Goal: Check status: Check status

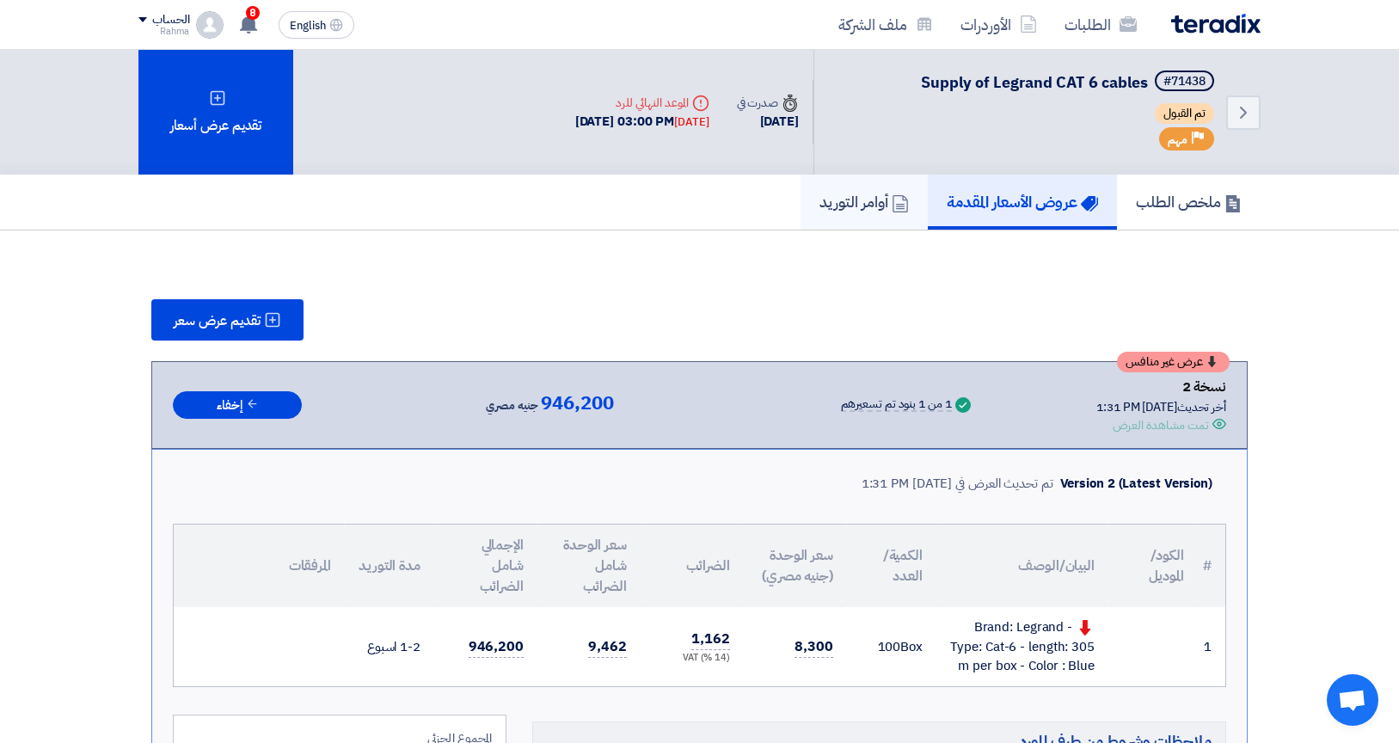
click at [871, 210] on h5 "أوامر التوريد" at bounding box center [863, 202] width 89 height 20
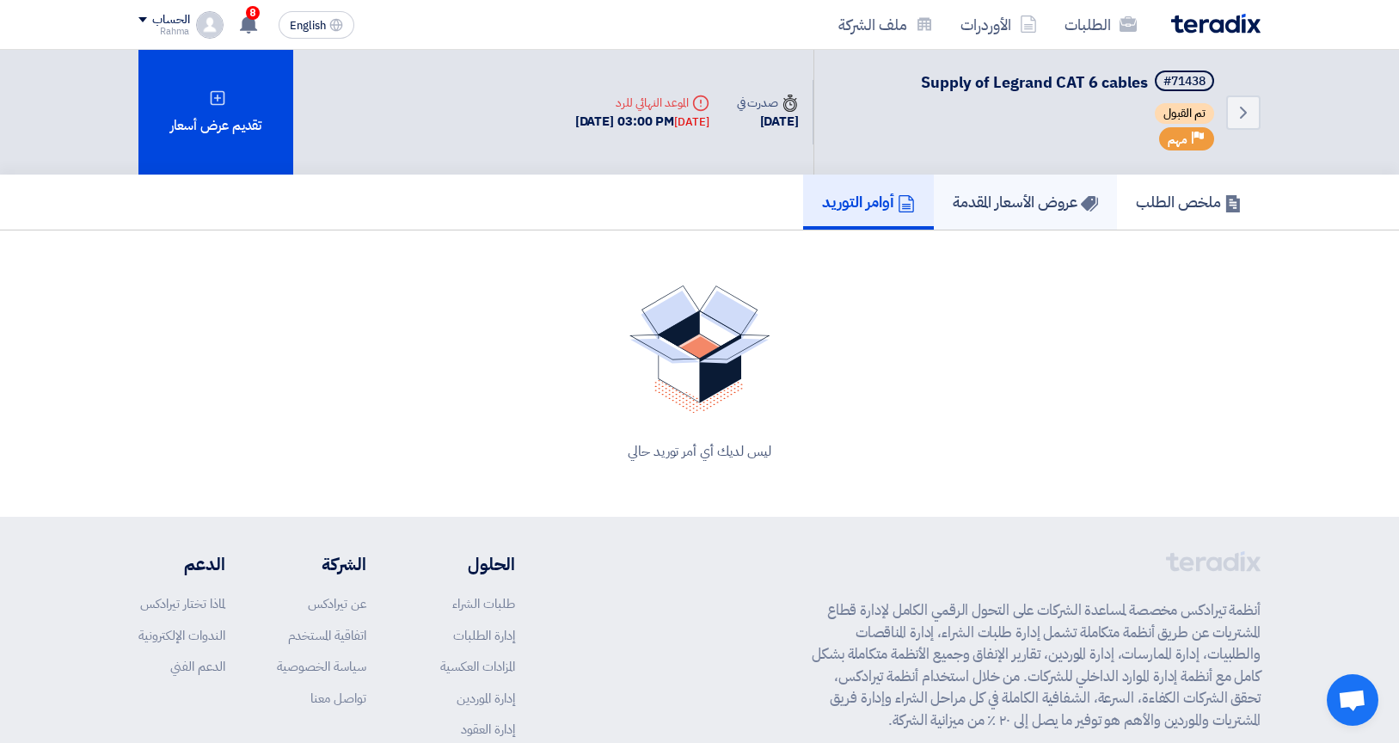
click at [986, 207] on h5 "عروض الأسعار المقدمة" at bounding box center [1025, 202] width 145 height 20
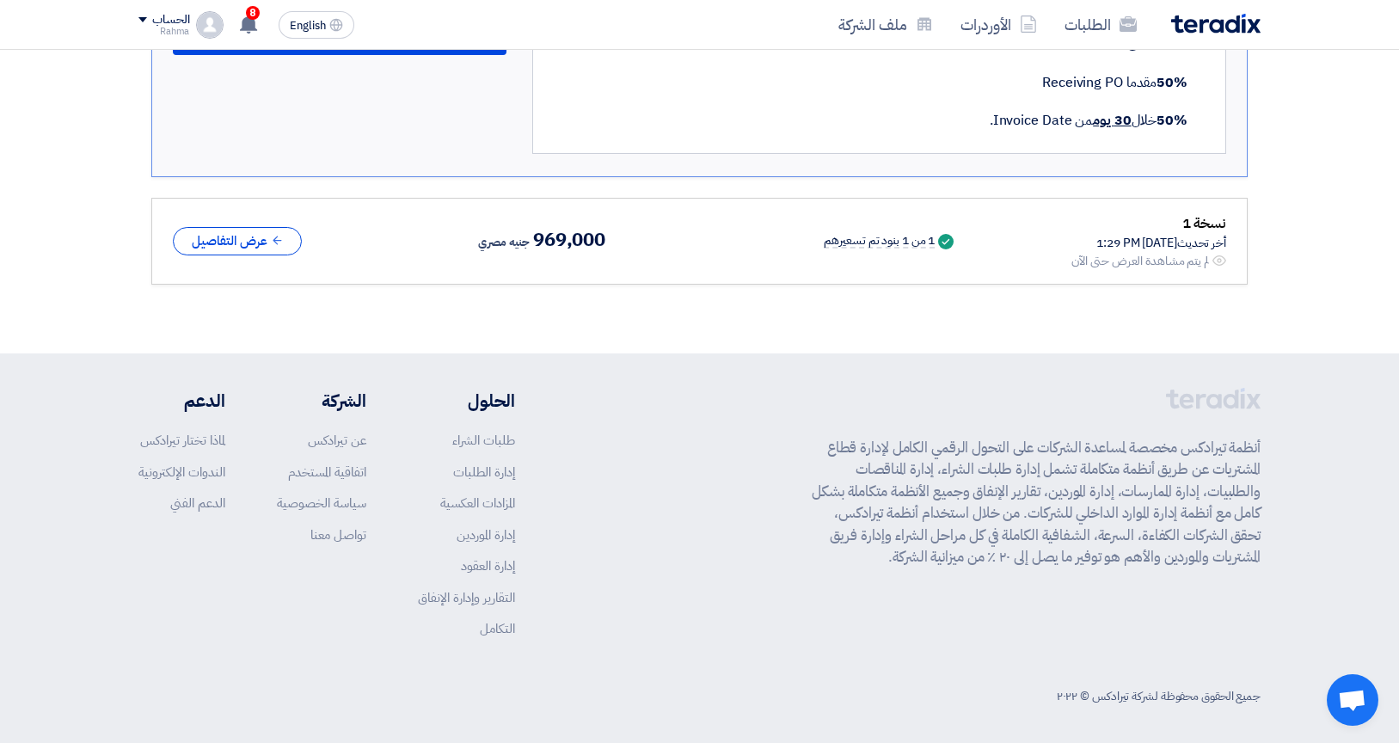
scroll to position [981, 0]
click at [238, 247] on button "عرض التفاصيل" at bounding box center [237, 242] width 129 height 28
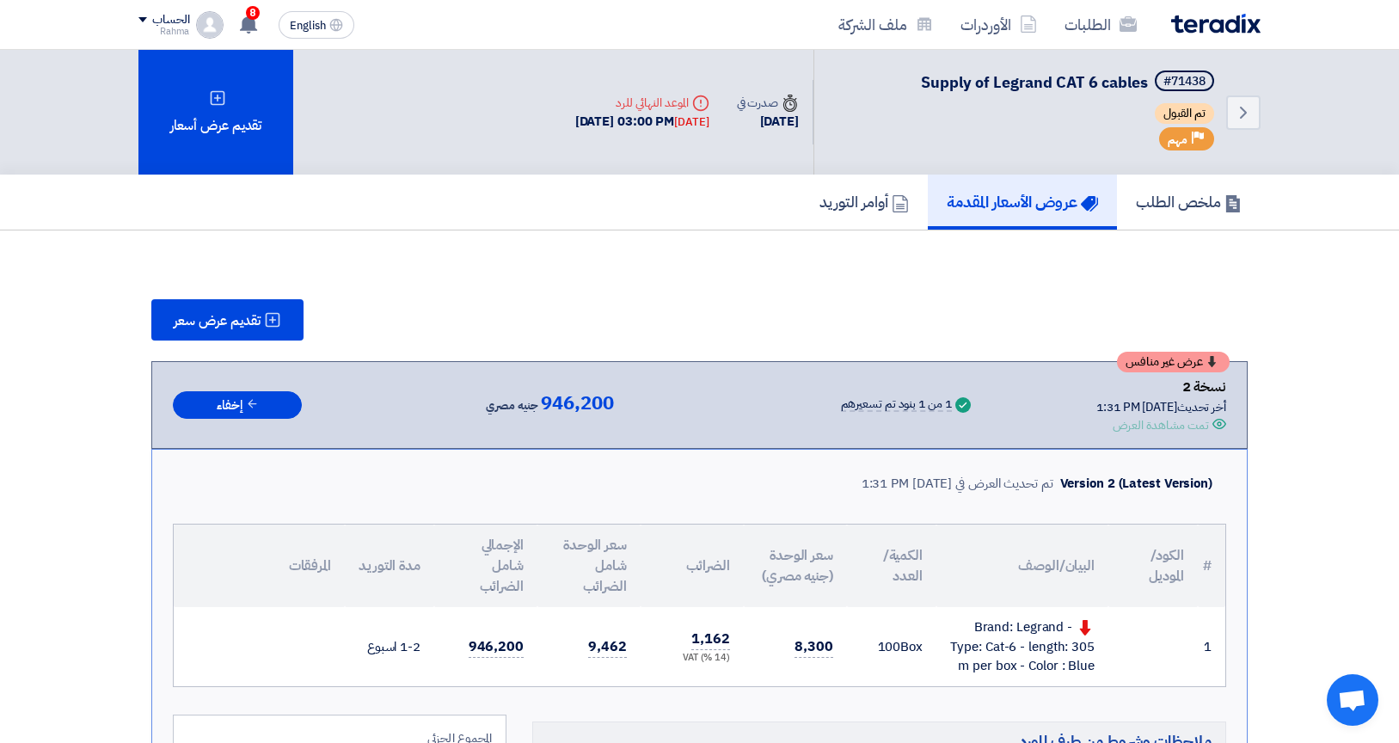
scroll to position [0, 0]
click at [249, 24] on use at bounding box center [248, 24] width 17 height 19
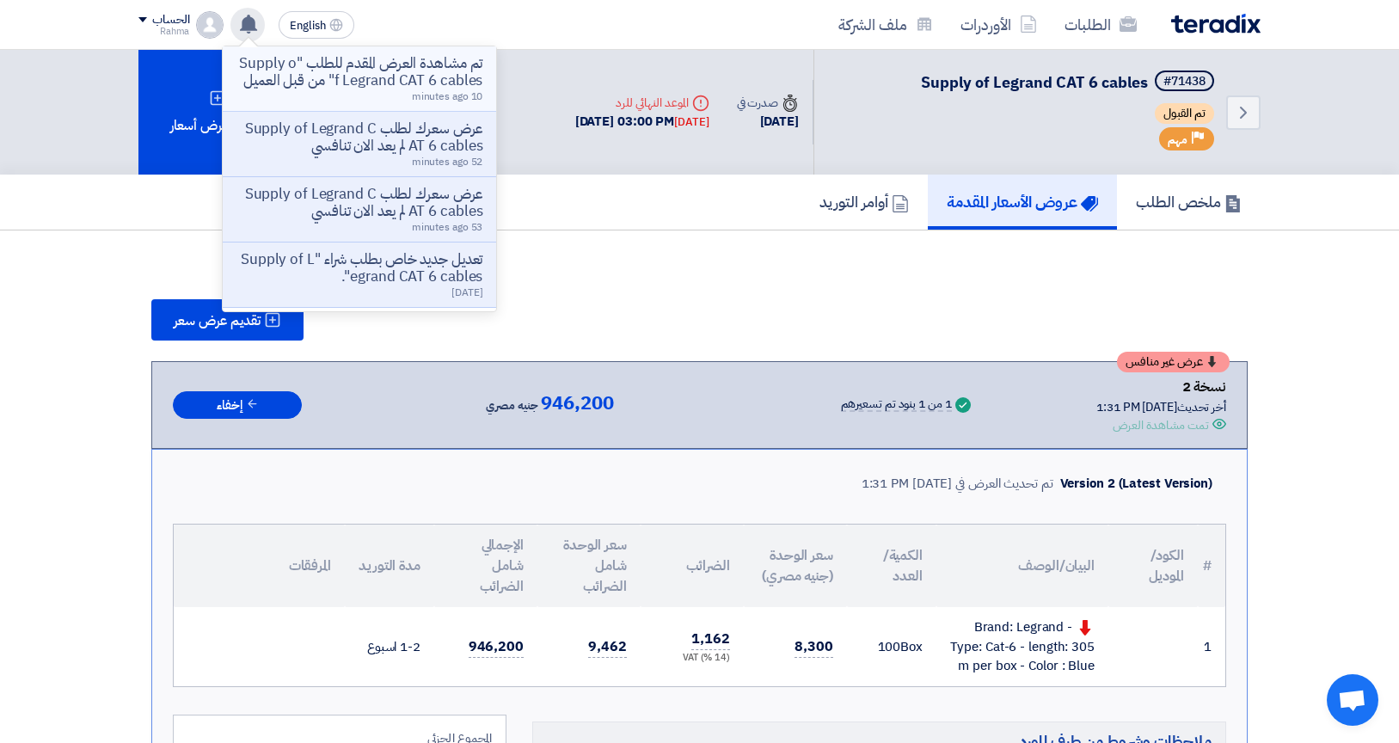
click at [385, 71] on p "تم مشاهدة العرض المقدم للطلب "Supply of Legrand CAT 6 cables" من قبل العميل" at bounding box center [359, 72] width 246 height 34
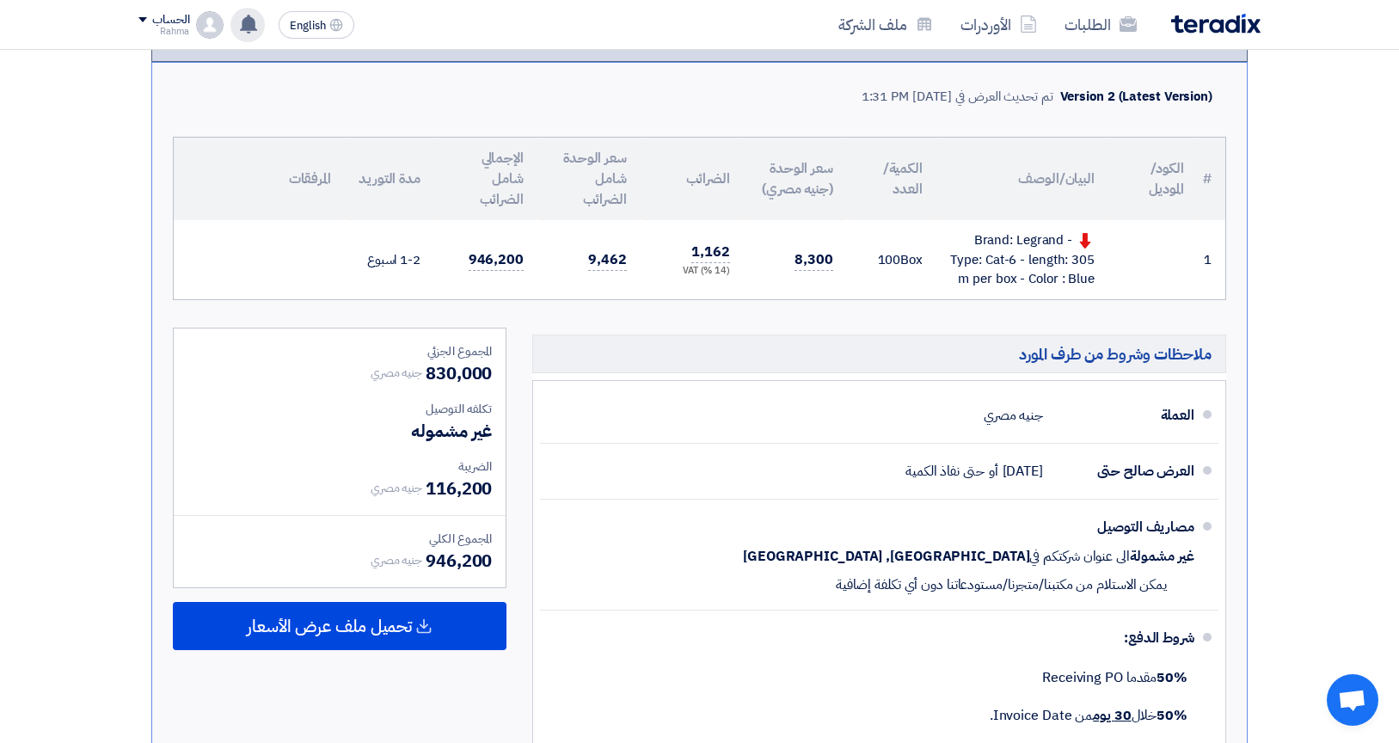
scroll to position [388, 0]
click at [255, 25] on use at bounding box center [248, 24] width 17 height 19
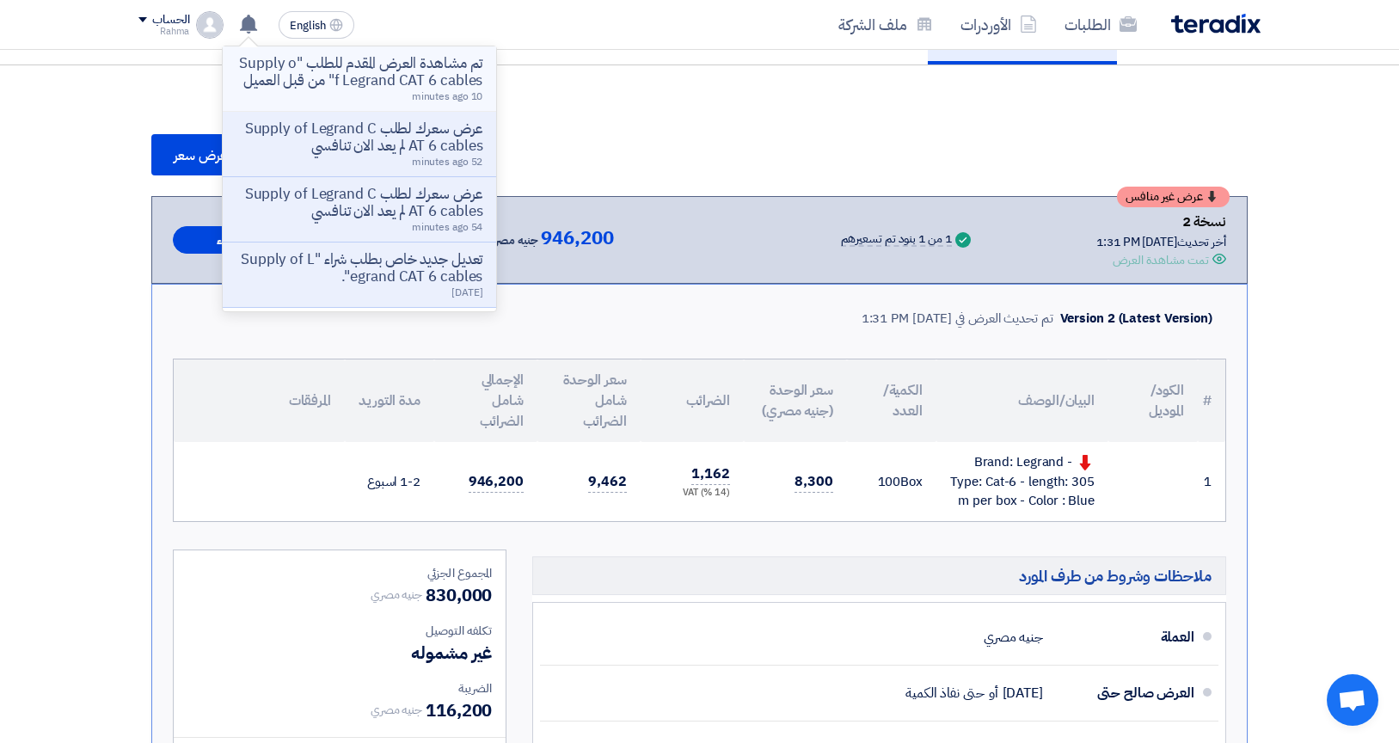
scroll to position [162, 0]
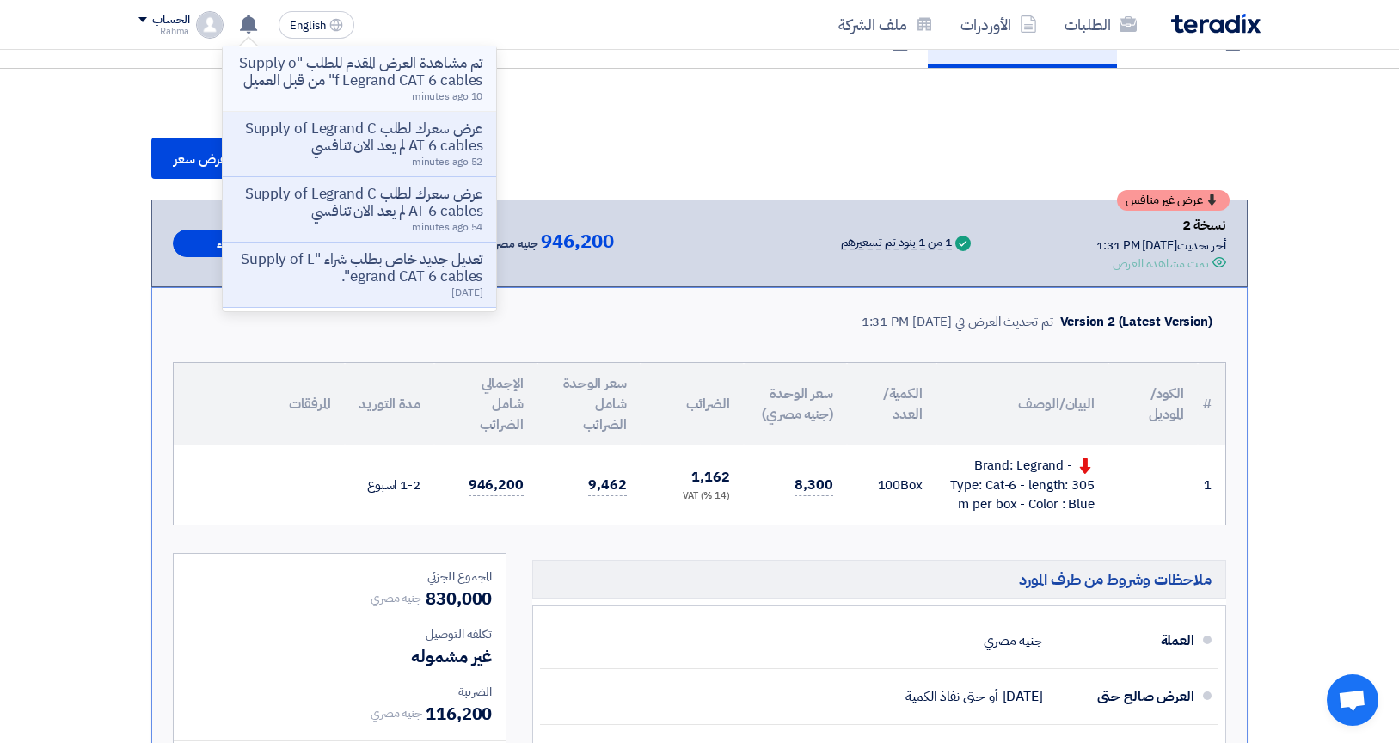
click at [386, 83] on p "تم مشاهدة العرض المقدم للطلب "Supply of Legrand CAT 6 cables" من قبل العميل" at bounding box center [359, 72] width 246 height 34
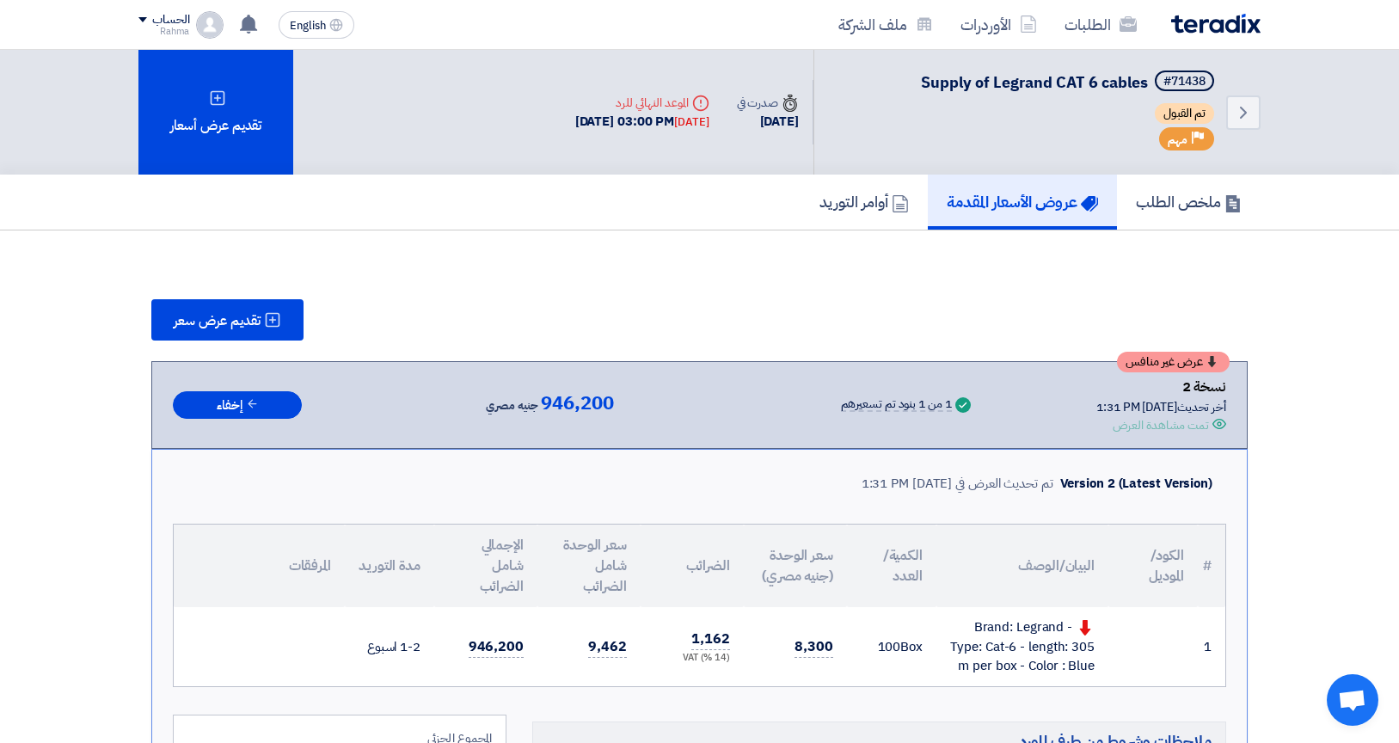
scroll to position [0, 0]
click at [1201, 211] on h5 "ملخص الطلب" at bounding box center [1189, 202] width 106 height 20
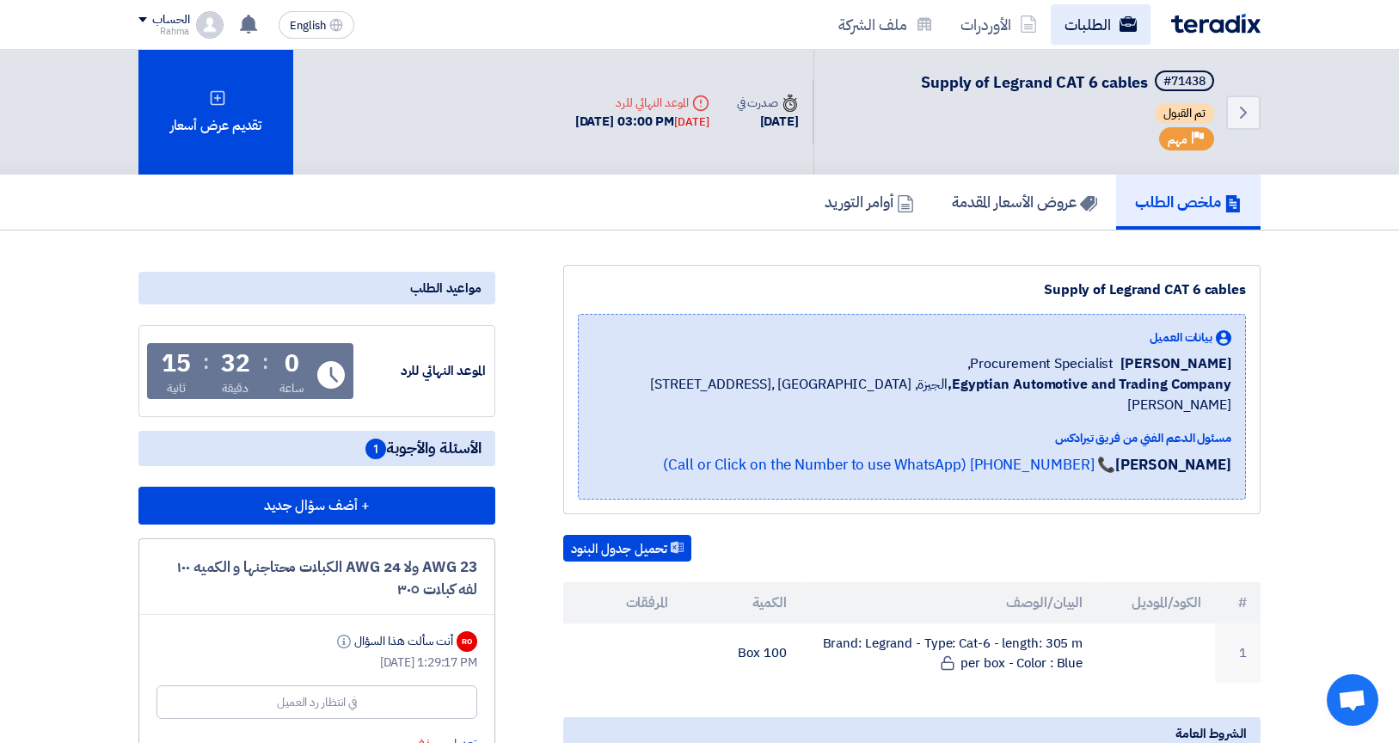
click at [1076, 33] on link "الطلبات" at bounding box center [1101, 24] width 100 height 40
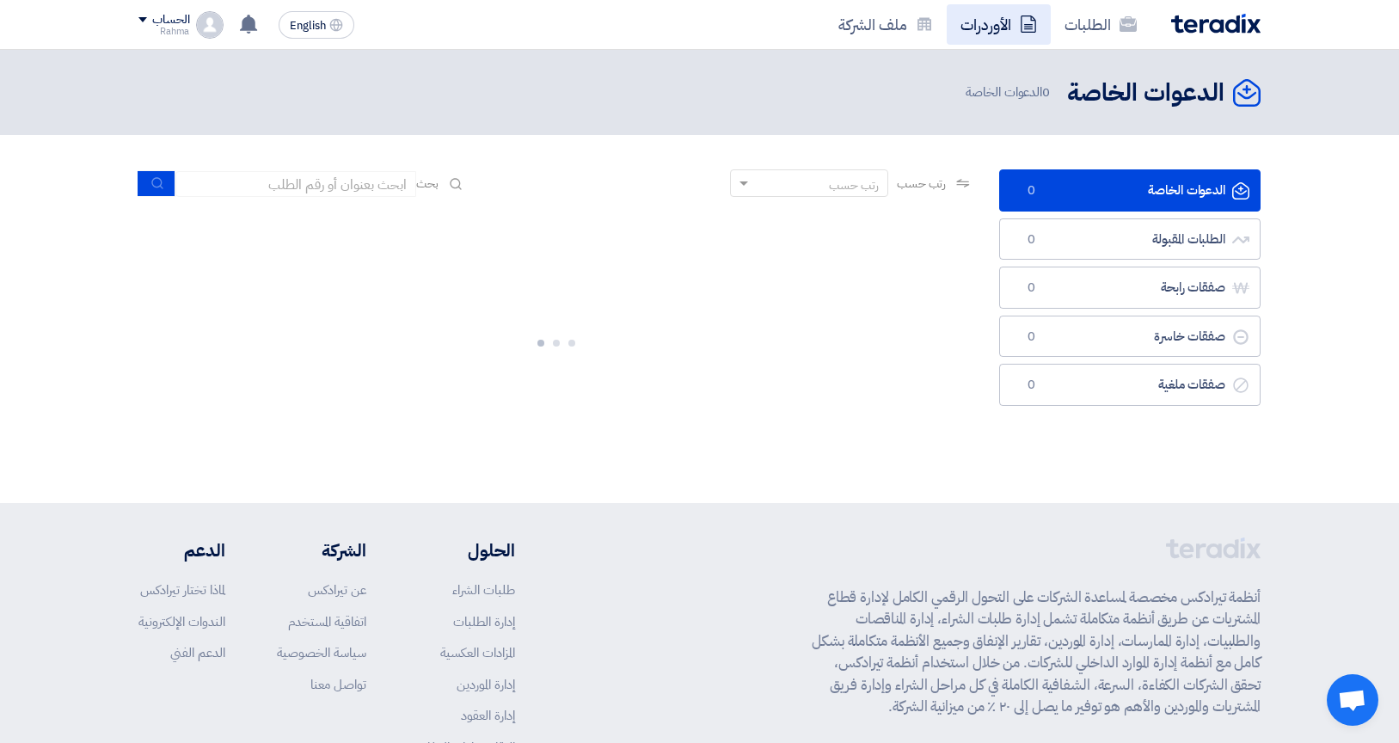
click at [992, 21] on link "الأوردرات" at bounding box center [999, 24] width 104 height 40
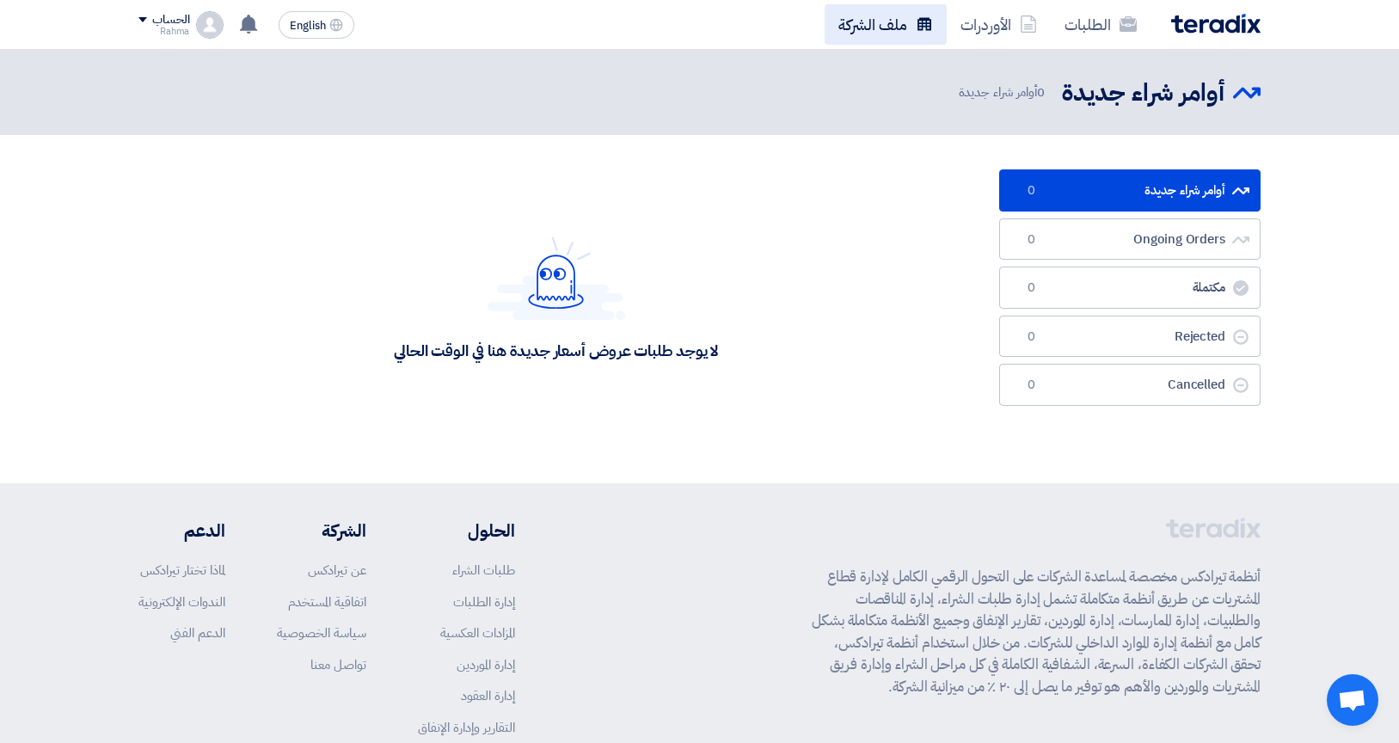
click at [891, 21] on link "ملف الشركة" at bounding box center [886, 24] width 122 height 40
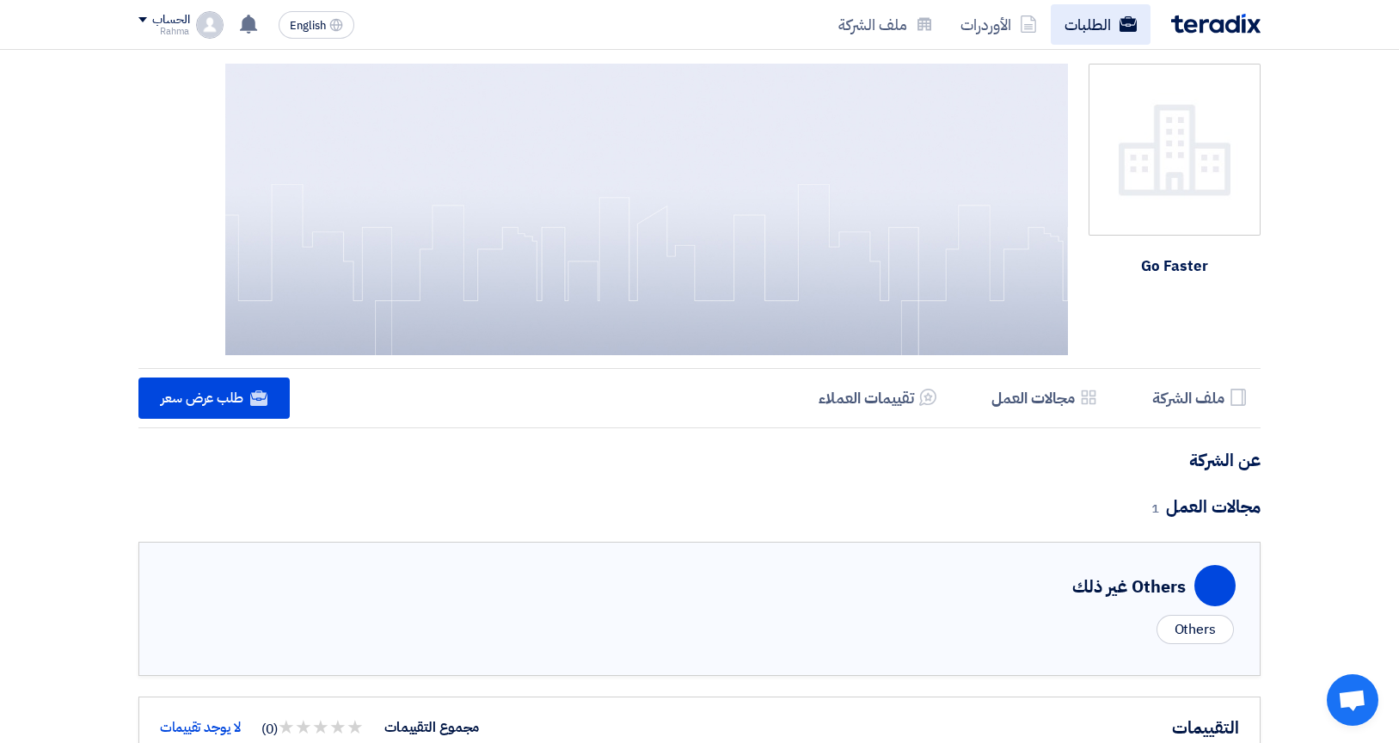
click at [1068, 19] on link "الطلبات" at bounding box center [1101, 24] width 100 height 40
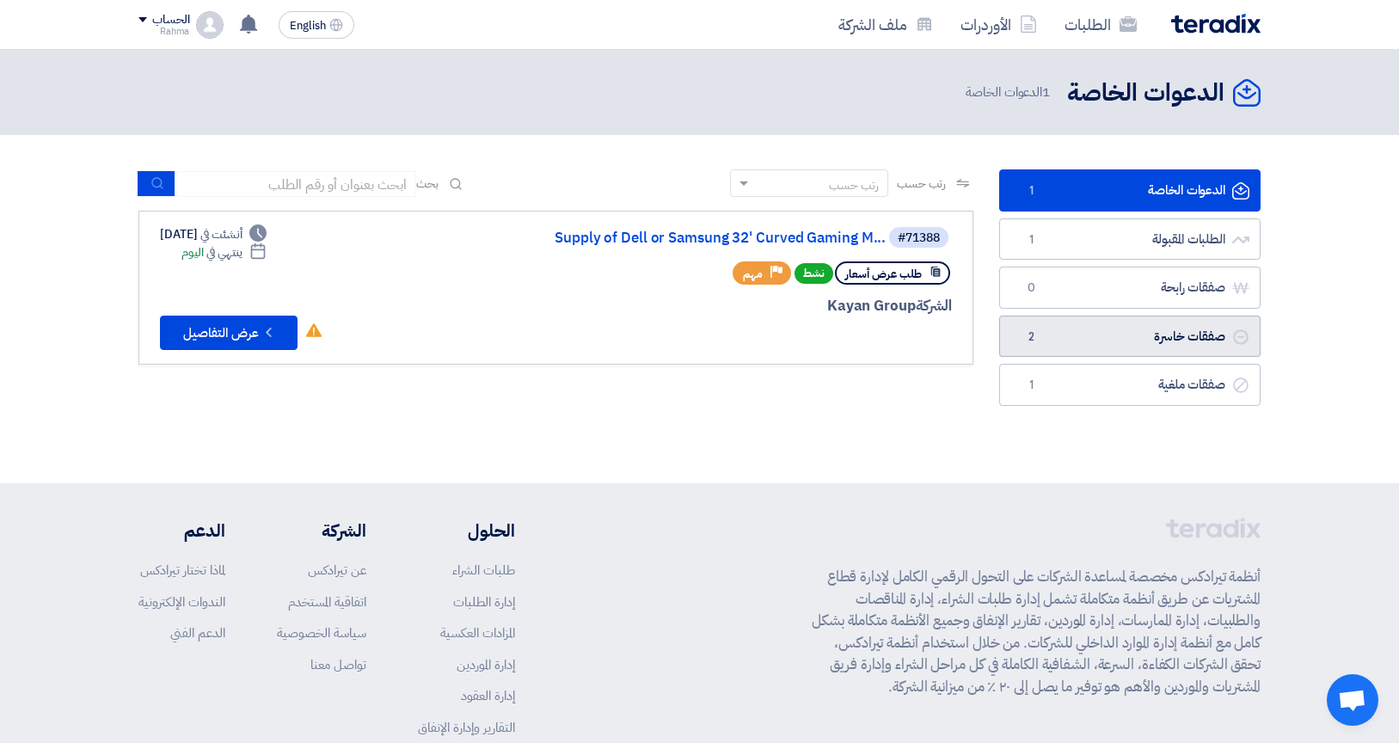
click at [1072, 325] on link "صفقات خاسرة صفقات خاسرة 2" at bounding box center [1129, 337] width 261 height 42
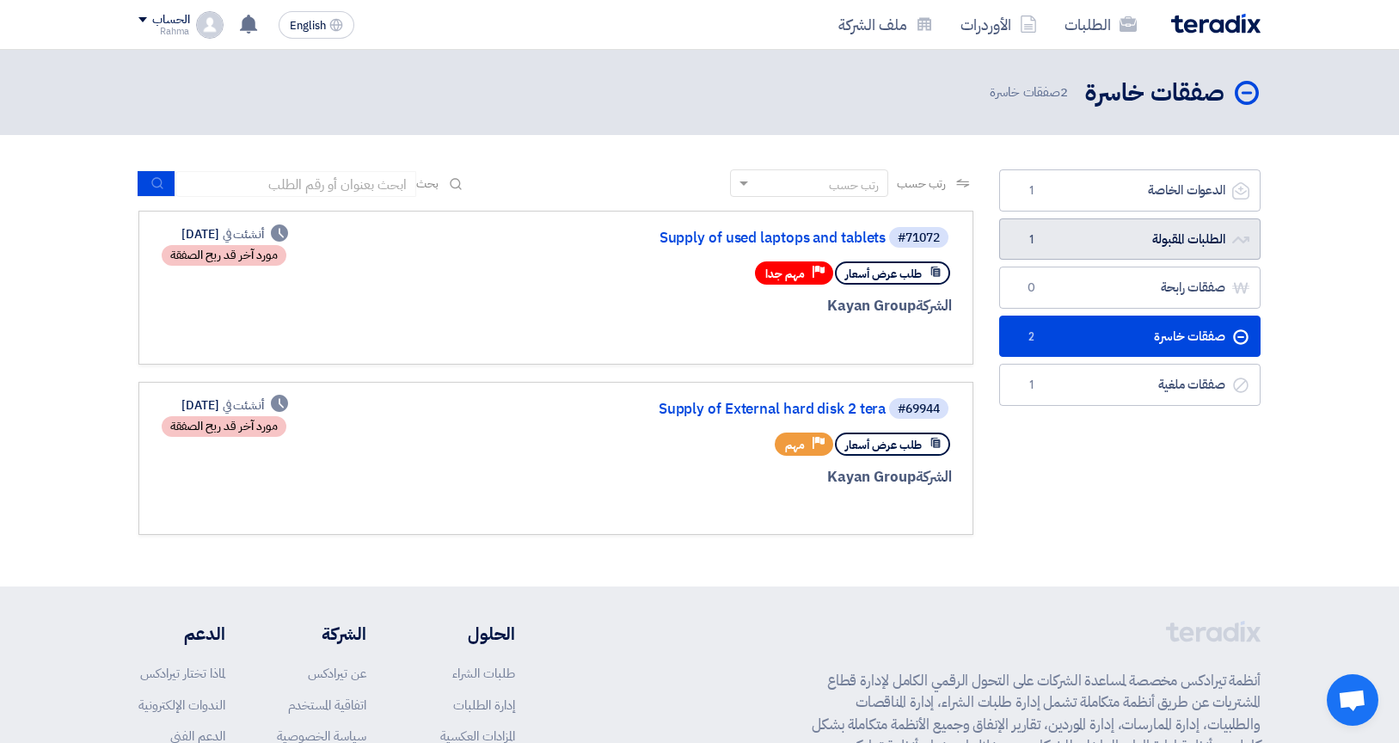
click at [1125, 235] on link "الطلبات المقبولة الطلبات المقبولة 1" at bounding box center [1129, 239] width 261 height 42
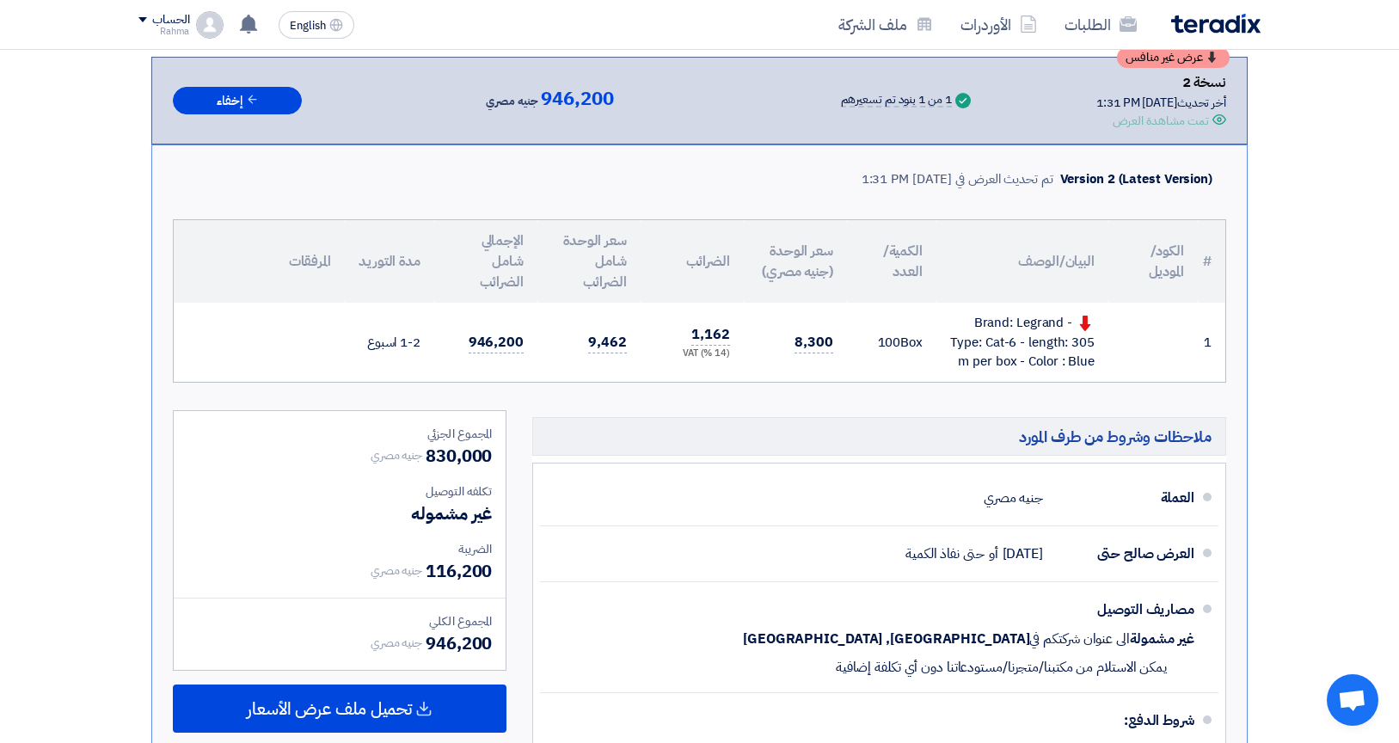
scroll to position [305, 0]
drag, startPoint x: 796, startPoint y: 339, endPoint x: 834, endPoint y: 340, distance: 37.9
click at [834, 340] on td "8,300" at bounding box center [795, 341] width 103 height 79
copy span "8,300"
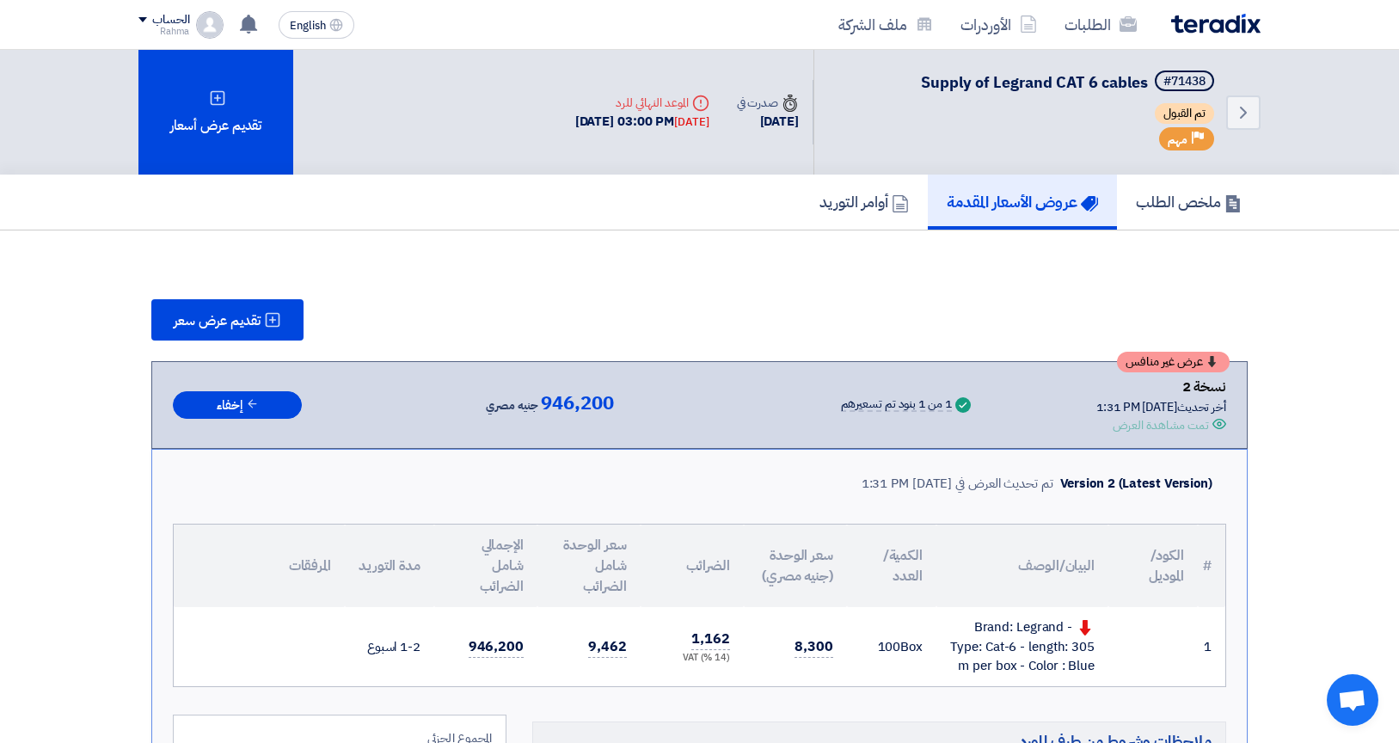
scroll to position [0, 0]
click at [1237, 107] on icon "Back" at bounding box center [1243, 112] width 21 height 21
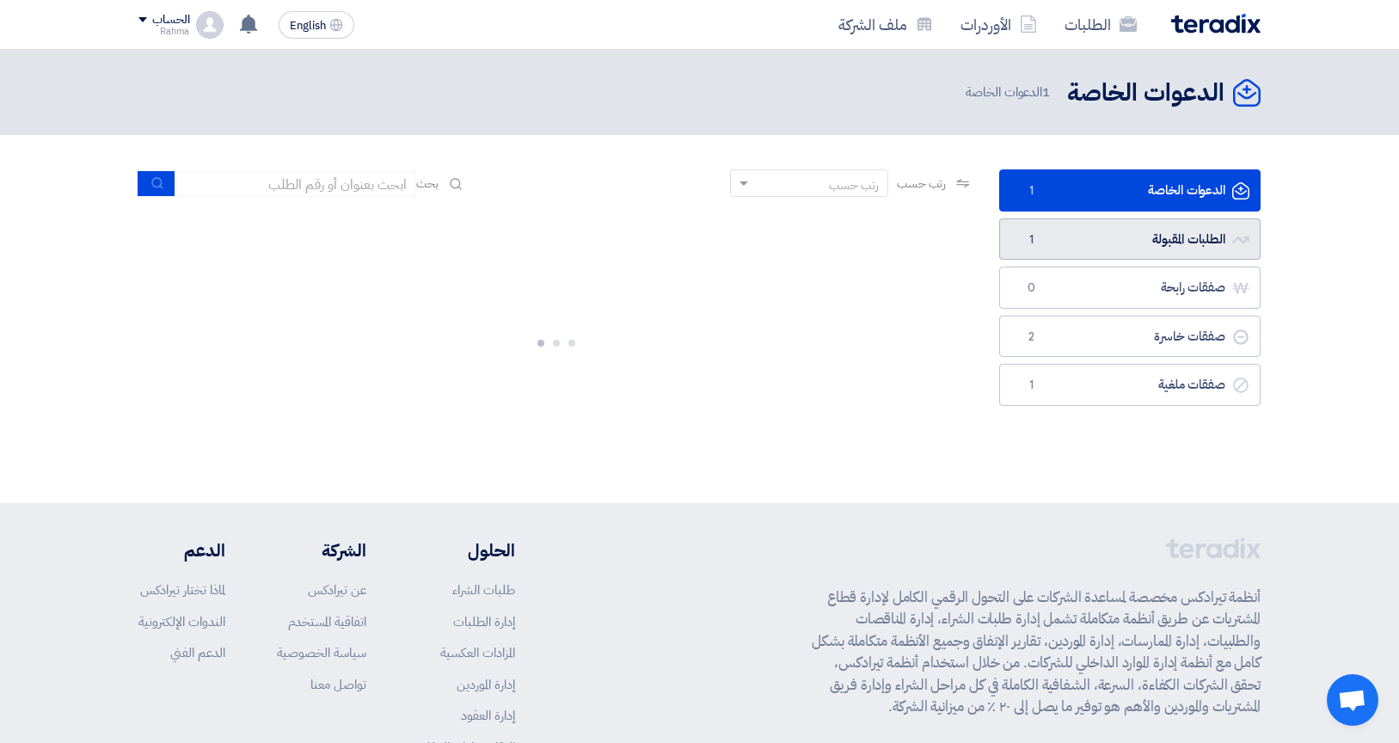
click at [1129, 232] on link "الطلبات المقبولة الطلبات المقبولة 1" at bounding box center [1129, 239] width 261 height 42
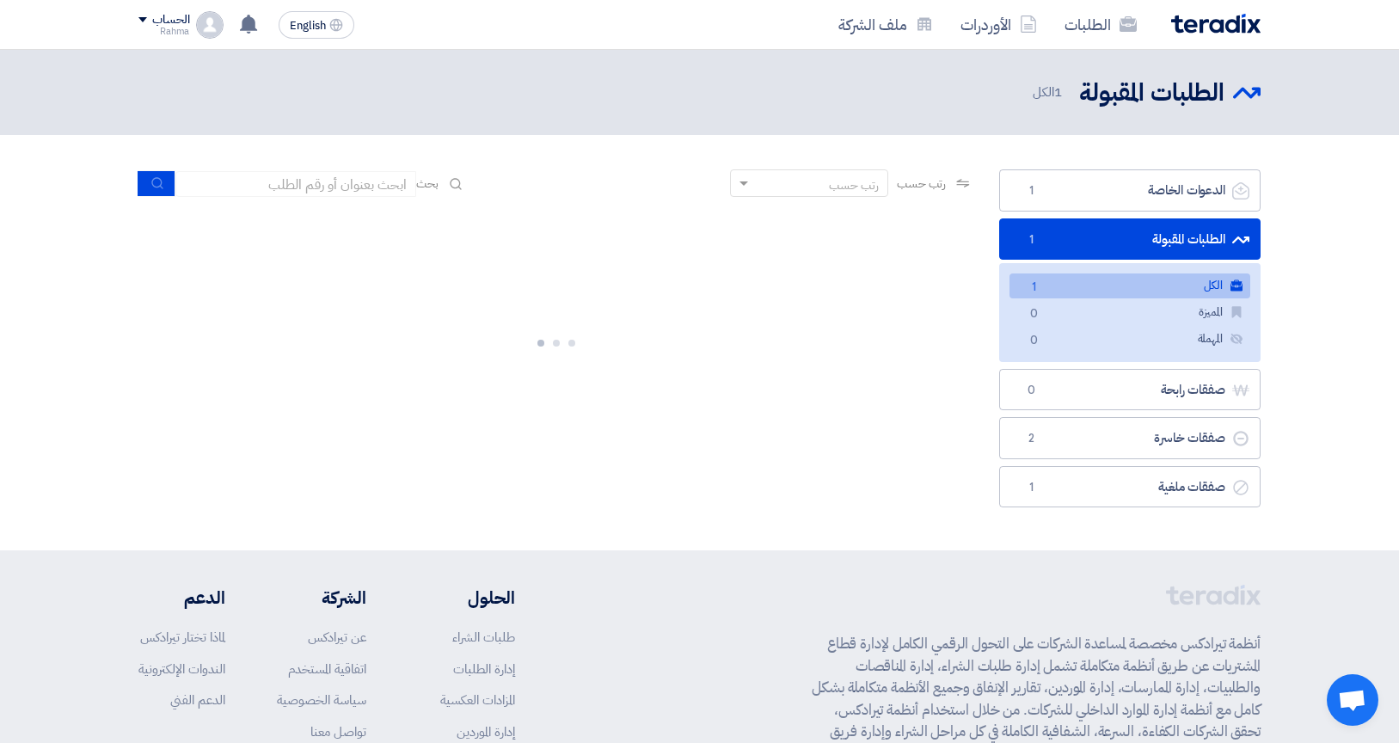
click at [1129, 232] on link "الطلبات المقبولة الطلبات المقبولة 1" at bounding box center [1129, 239] width 261 height 42
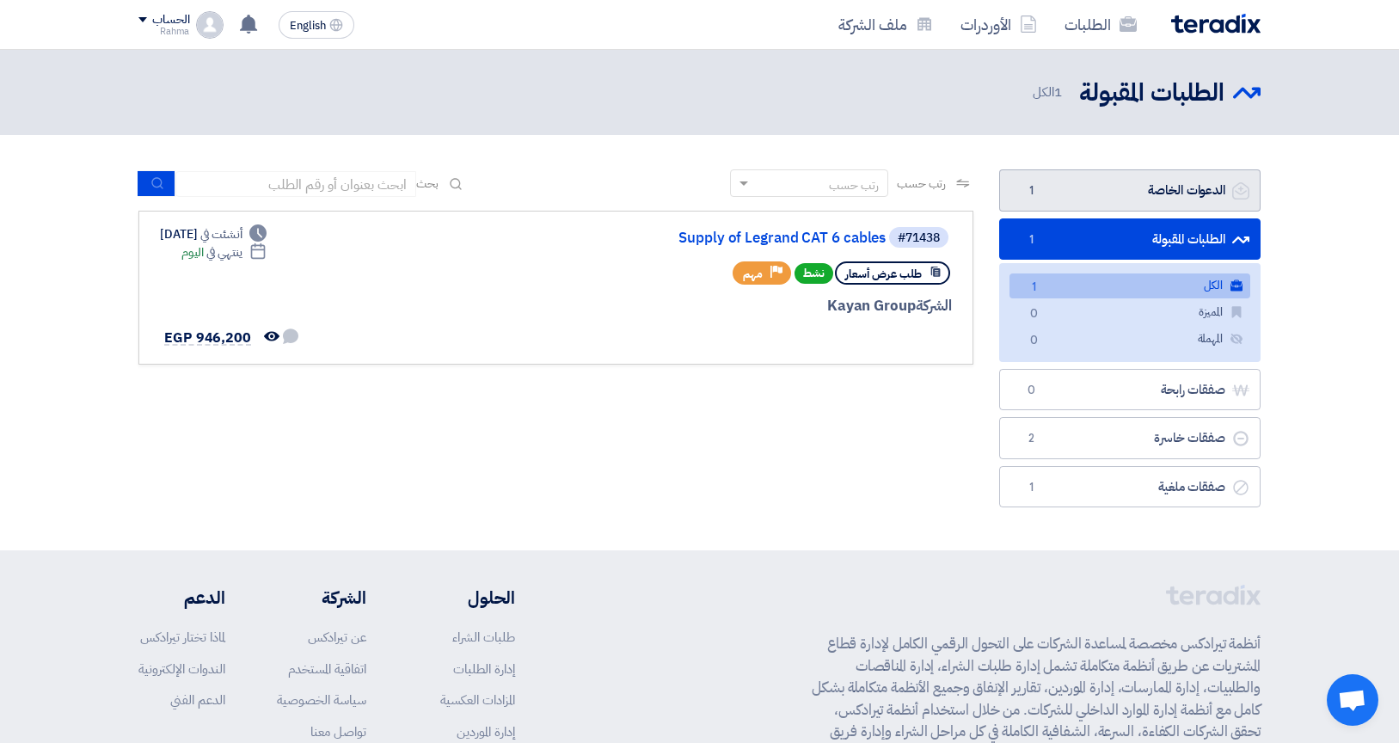
click at [1040, 194] on span "1" at bounding box center [1031, 190] width 21 height 17
